Goal: Transaction & Acquisition: Purchase product/service

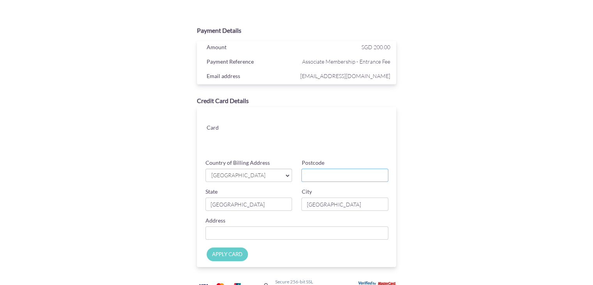
click at [334, 178] on input "Postcode" at bounding box center [345, 175] width 87 height 13
type input "398308"
click at [503, 205] on div "Payment Details Amount SGD 200.00 Payment Reference Associate Membership - Entr…" at bounding box center [297, 164] width 456 height 329
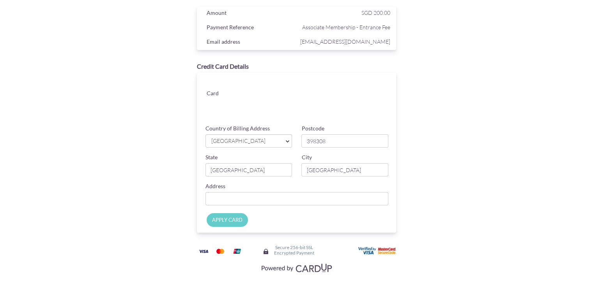
scroll to position [37, 0]
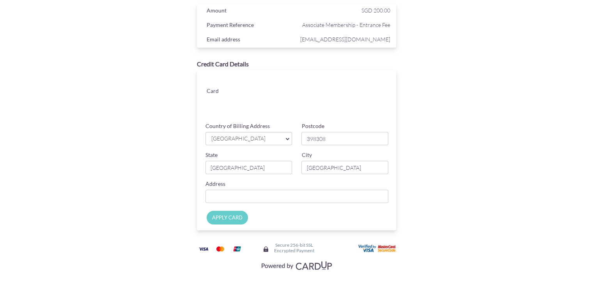
click at [228, 221] on input "APPLY CARD" at bounding box center [227, 218] width 41 height 14
type input "Rezi 3Two"
click at [236, 220] on input "APPLY CARD" at bounding box center [227, 218] width 41 height 14
type input "Applying..."
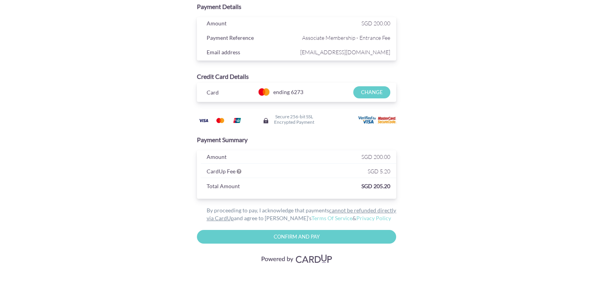
click at [285, 238] on input "Confirm and Pay" at bounding box center [297, 237] width 200 height 14
type input "Please wait..."
